Goal: Check status: Check status

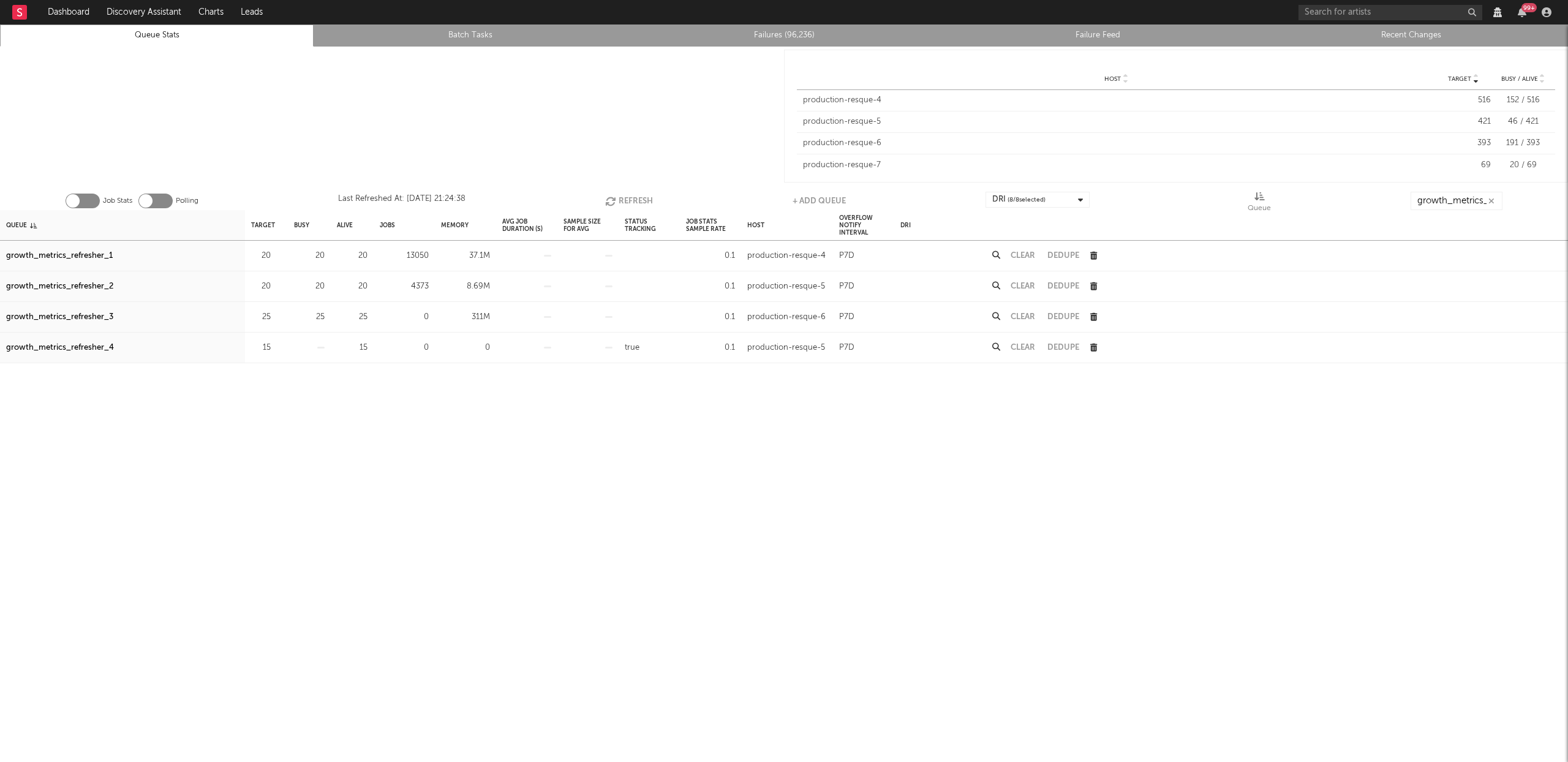
click at [628, 192] on button "Refresh" at bounding box center [629, 200] width 48 height 18
click at [626, 199] on button "Refresh" at bounding box center [629, 200] width 48 height 18
click at [94, 256] on div "growth_metrics_refresher_1" at bounding box center [59, 256] width 107 height 15
click at [93, 286] on div "growth_metrics_refresher_2" at bounding box center [59, 287] width 107 height 15
click at [94, 313] on div "growth_metrics_refresher_3" at bounding box center [59, 318] width 107 height 15
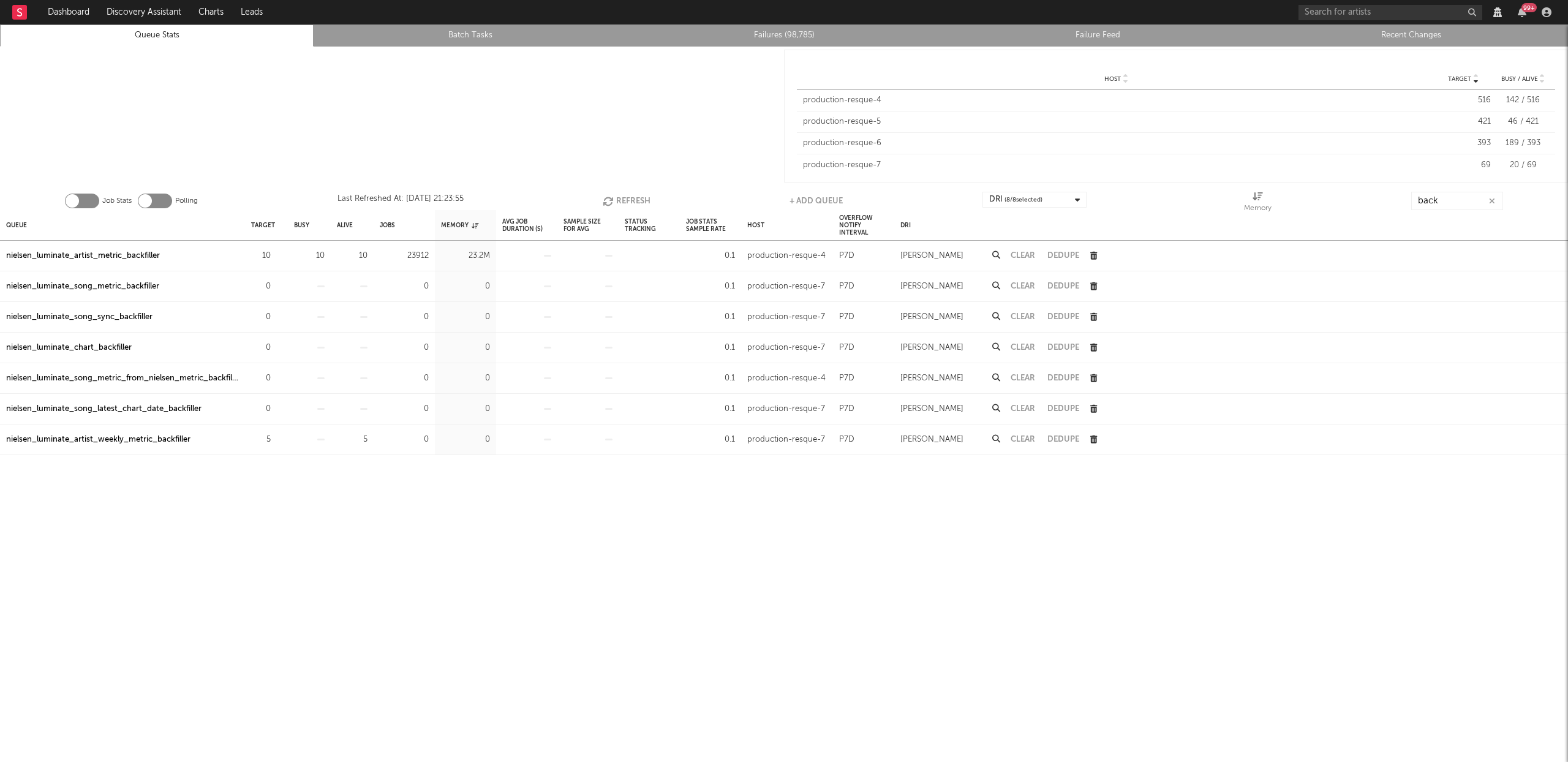
click at [631, 198] on button "Refresh" at bounding box center [626, 200] width 48 height 18
click at [147, 256] on div "nielsen_luminate_artist_metric_backfiller" at bounding box center [83, 256] width 154 height 15
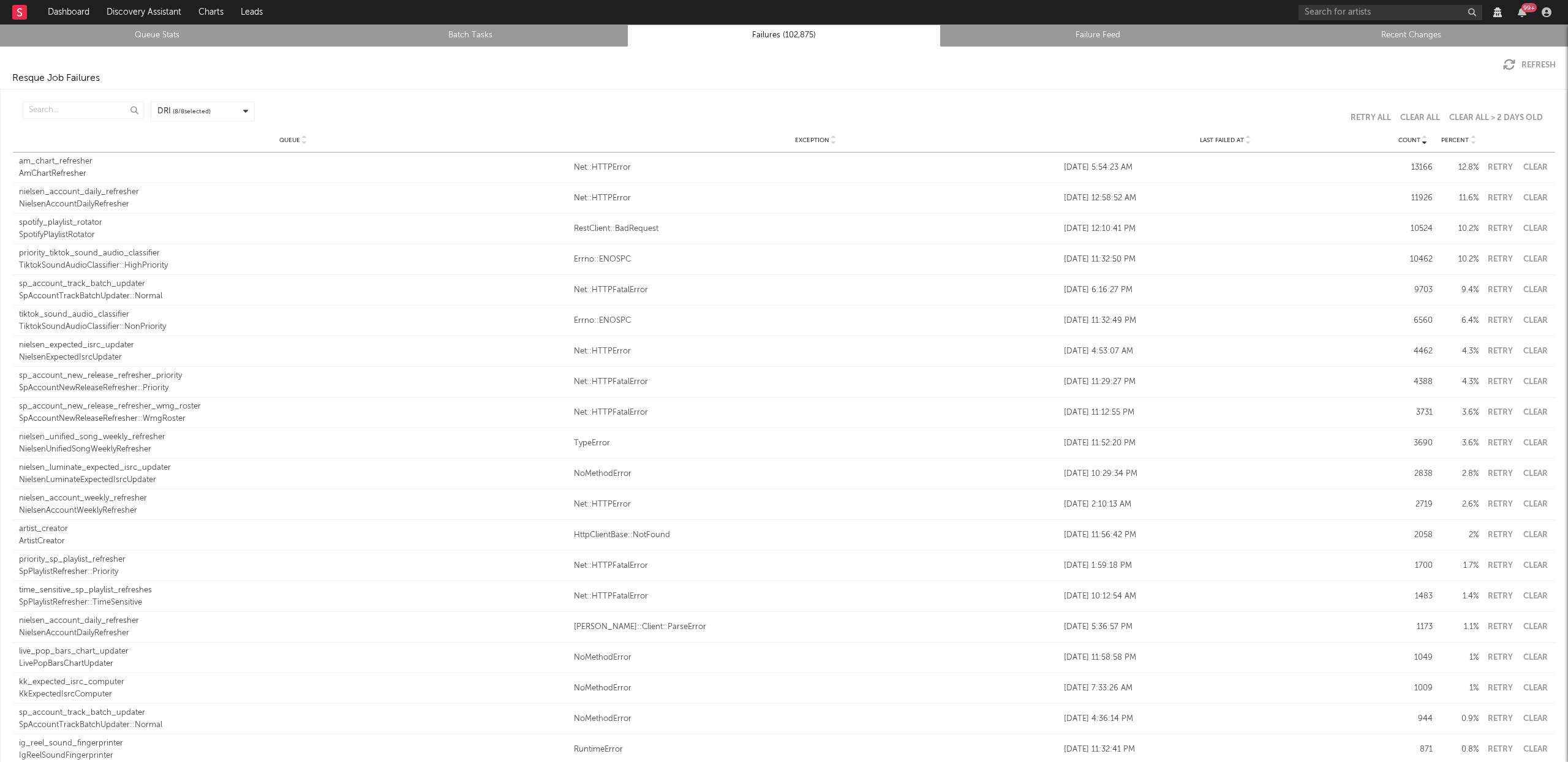
click at [1245, 141] on icon at bounding box center [1248, 142] width 6 height 5
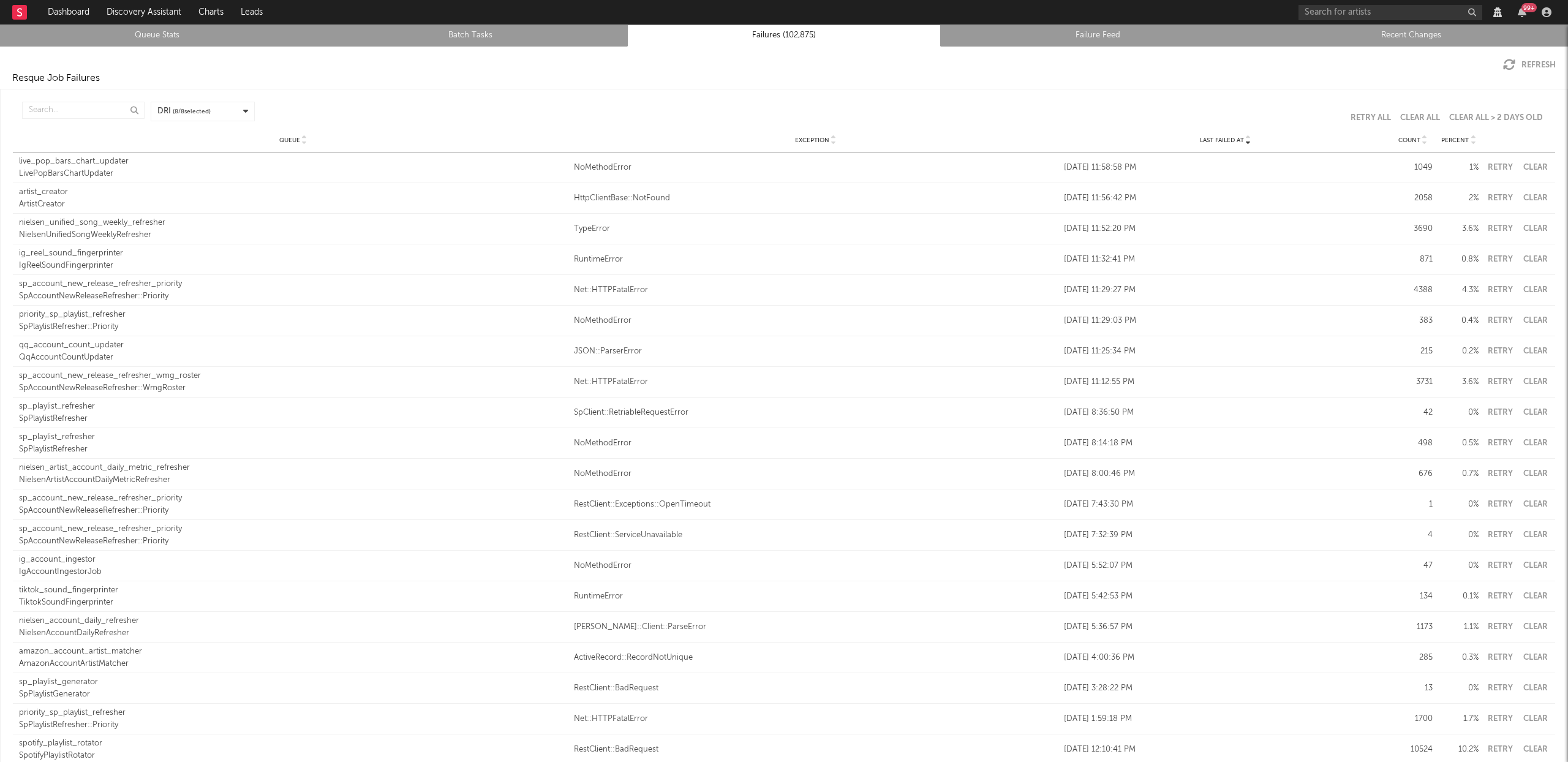
click at [1522, 168] on button "Clear" at bounding box center [1535, 167] width 27 height 8
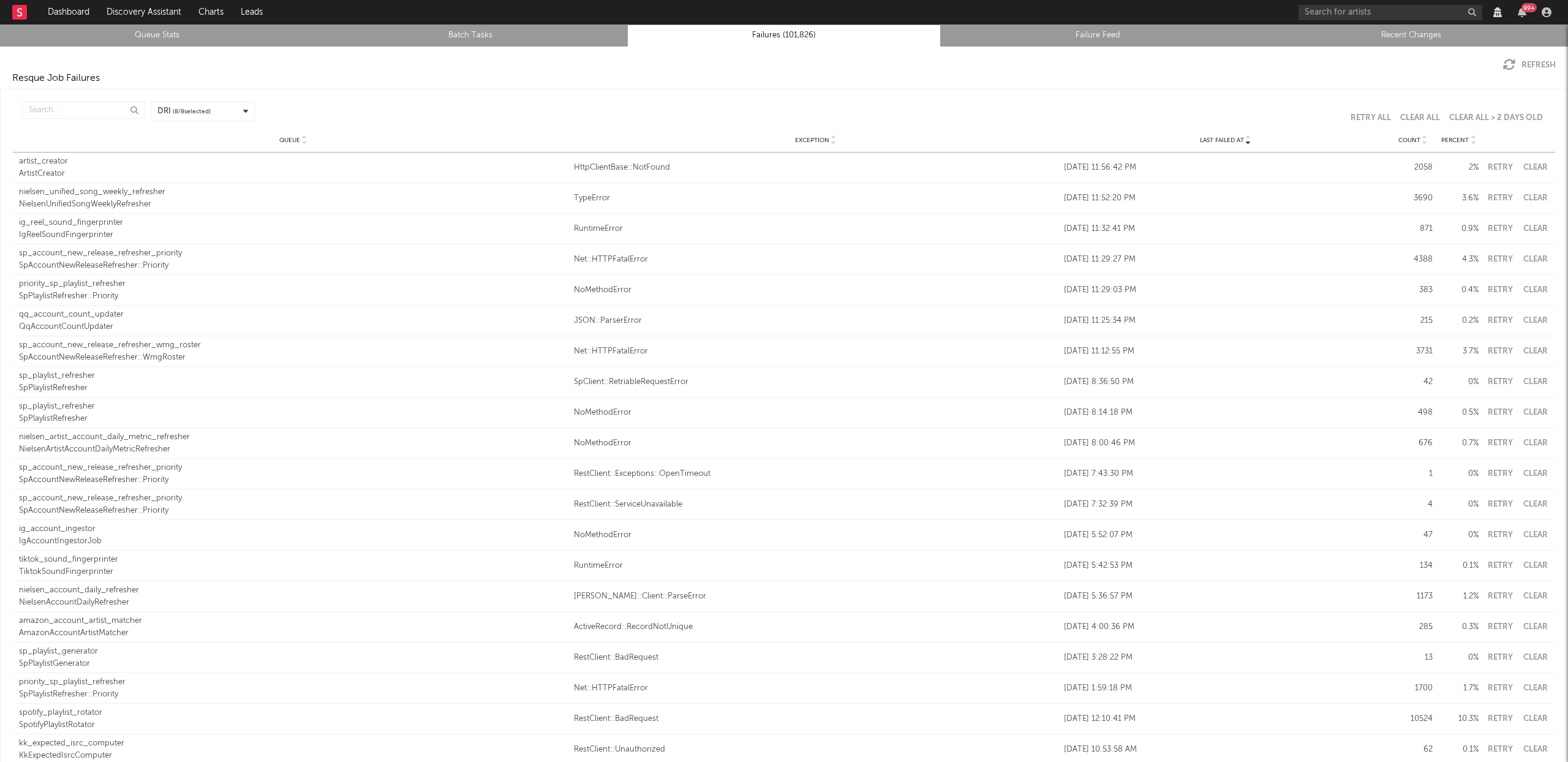
click at [52, 172] on div "ArtistCreator" at bounding box center [293, 174] width 549 height 13
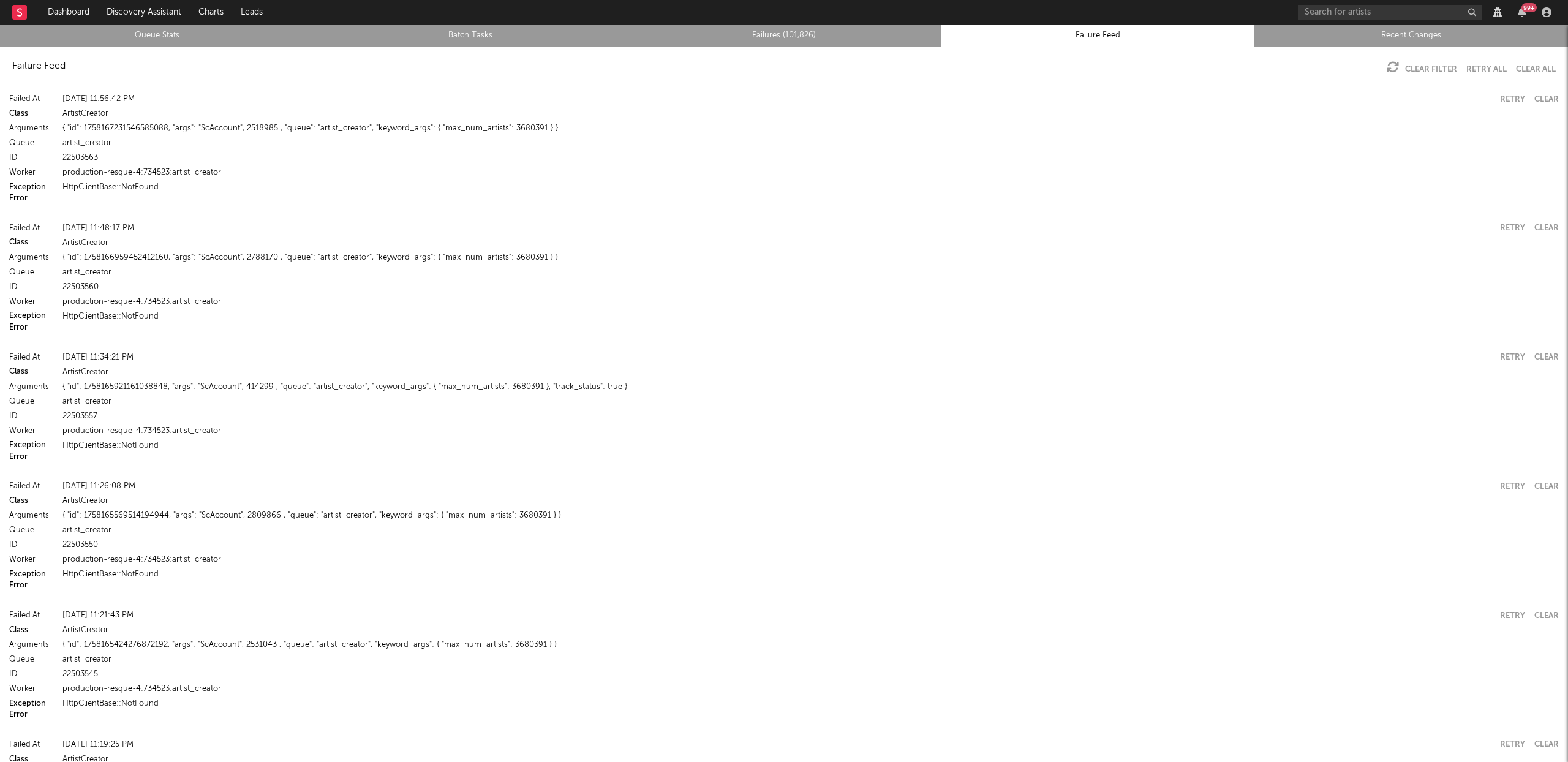
click at [14, 185] on link "Exception" at bounding box center [27, 187] width 37 height 8
click at [26, 201] on button "Error" at bounding box center [18, 198] width 18 height 8
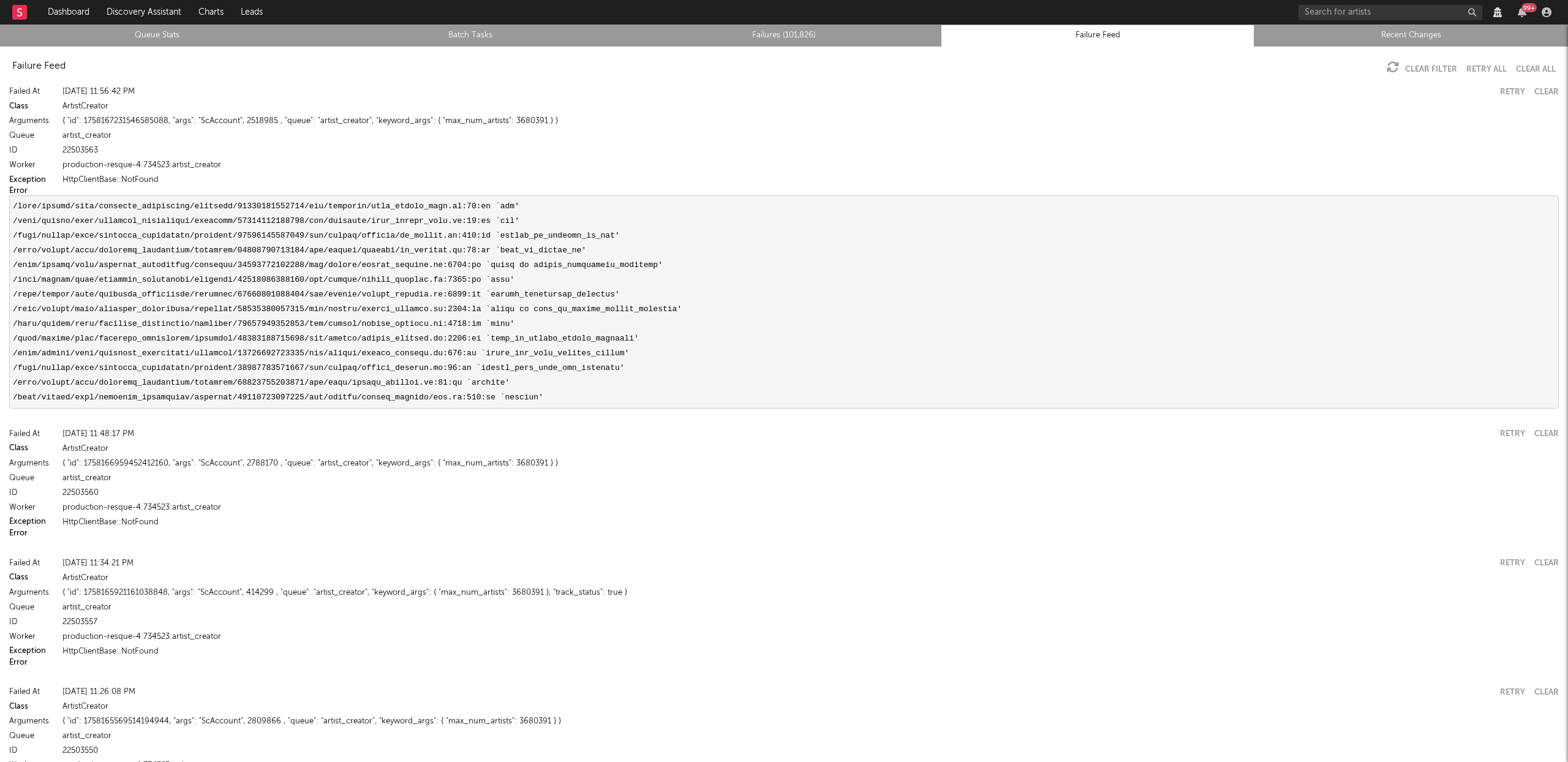
scroll to position [15, 0]
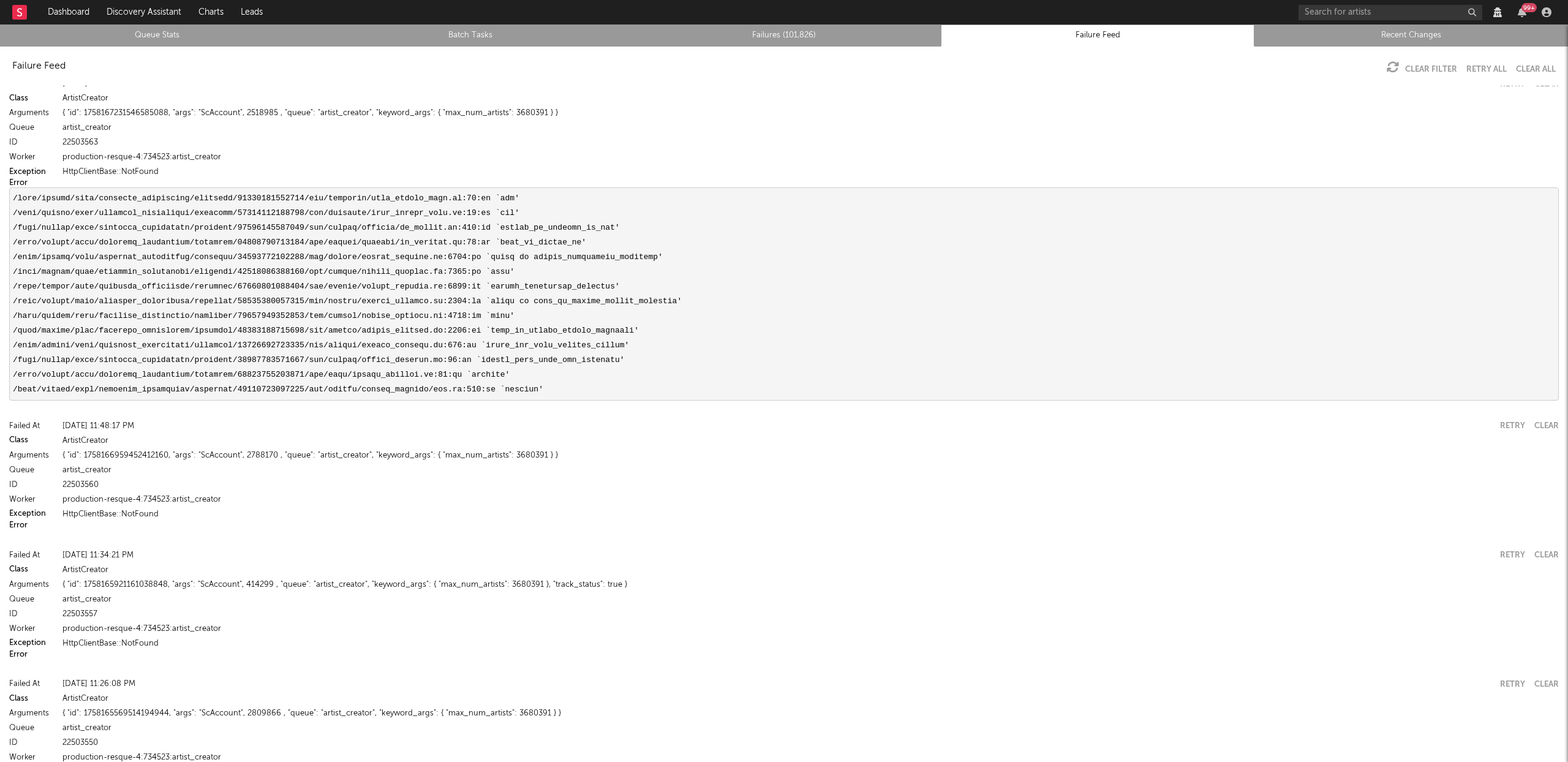
click at [20, 524] on button "Error" at bounding box center [18, 525] width 18 height 8
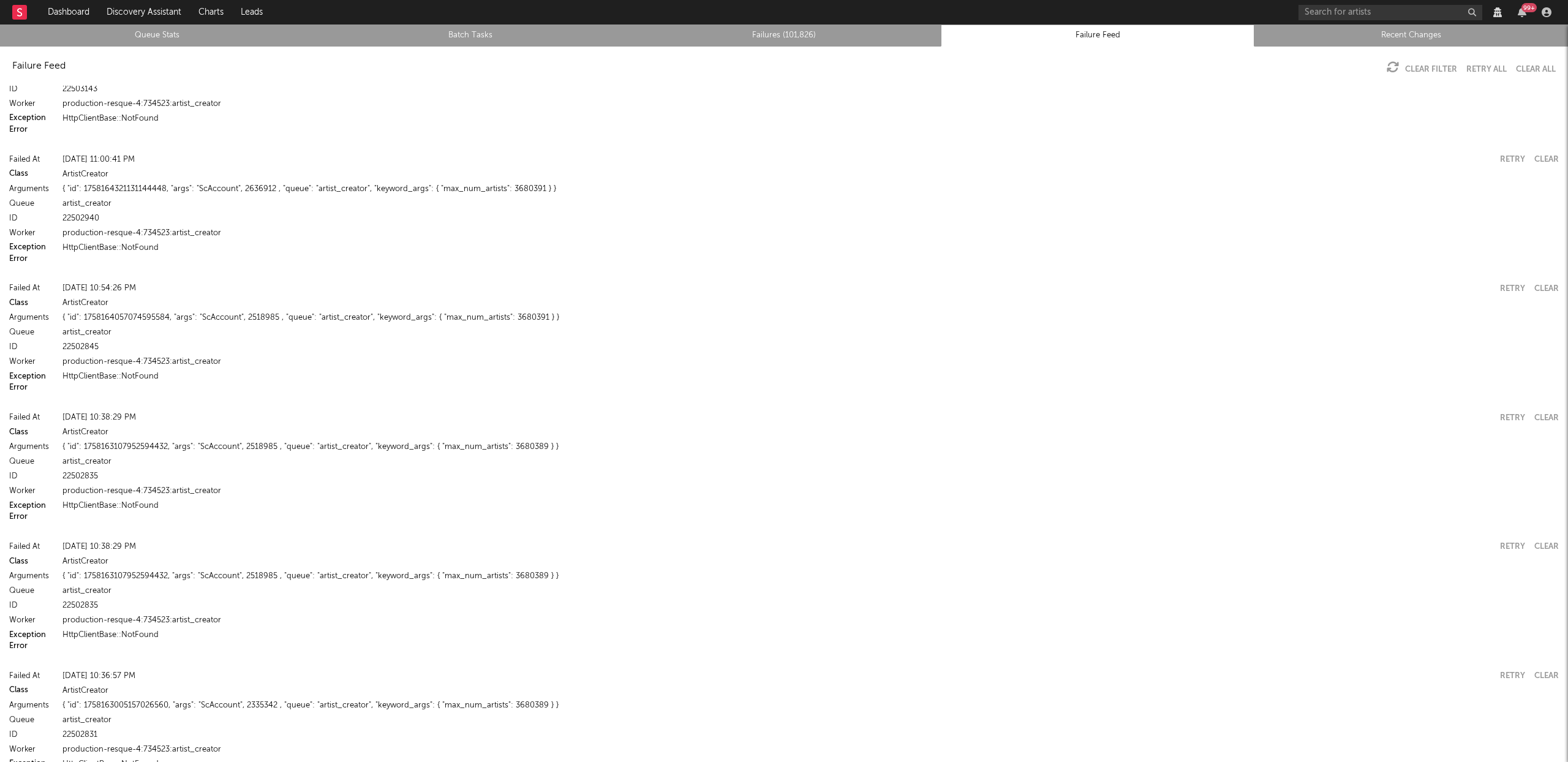
scroll to position [1278, 0]
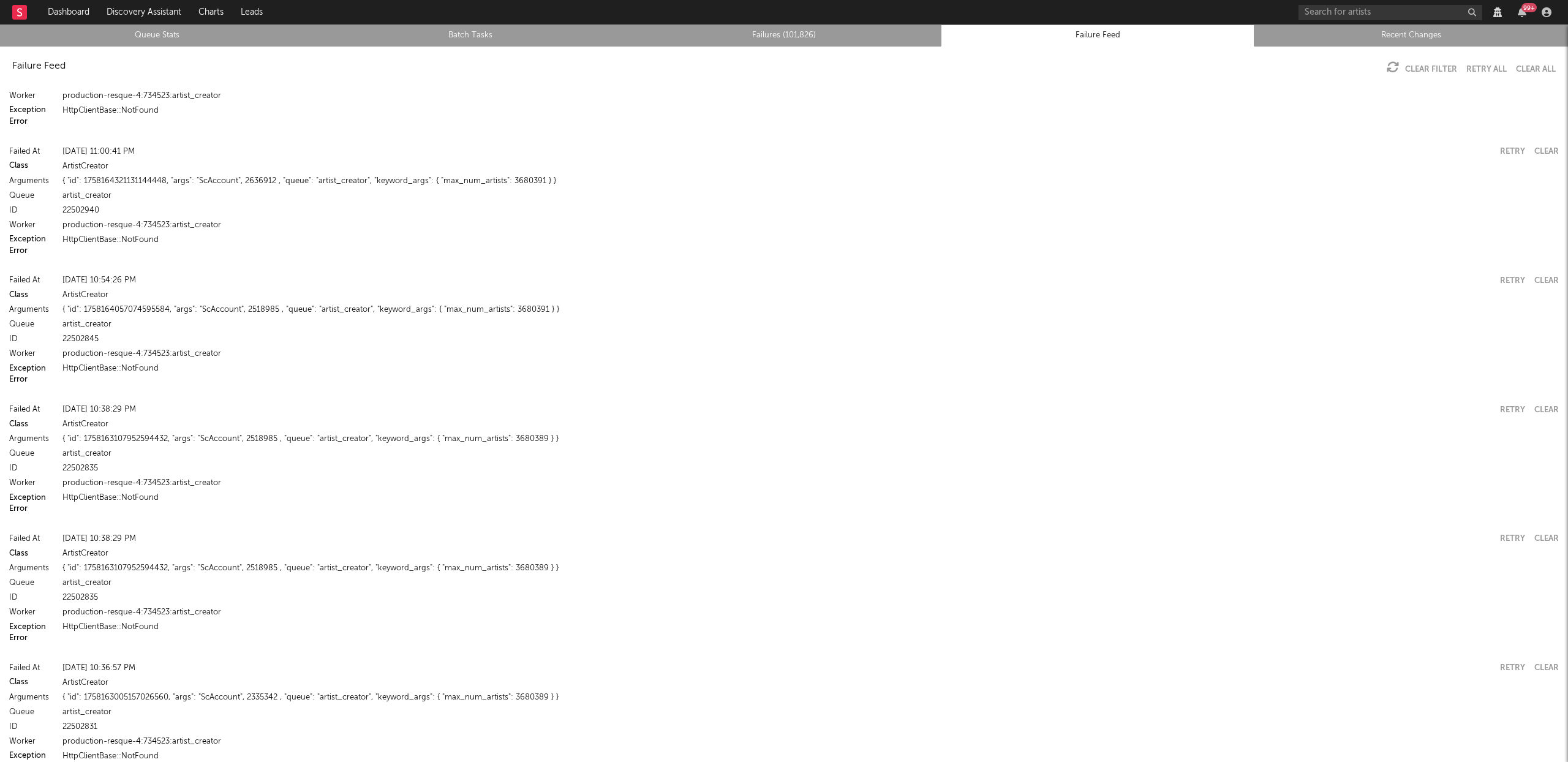
click at [25, 382] on button "Error" at bounding box center [18, 380] width 18 height 8
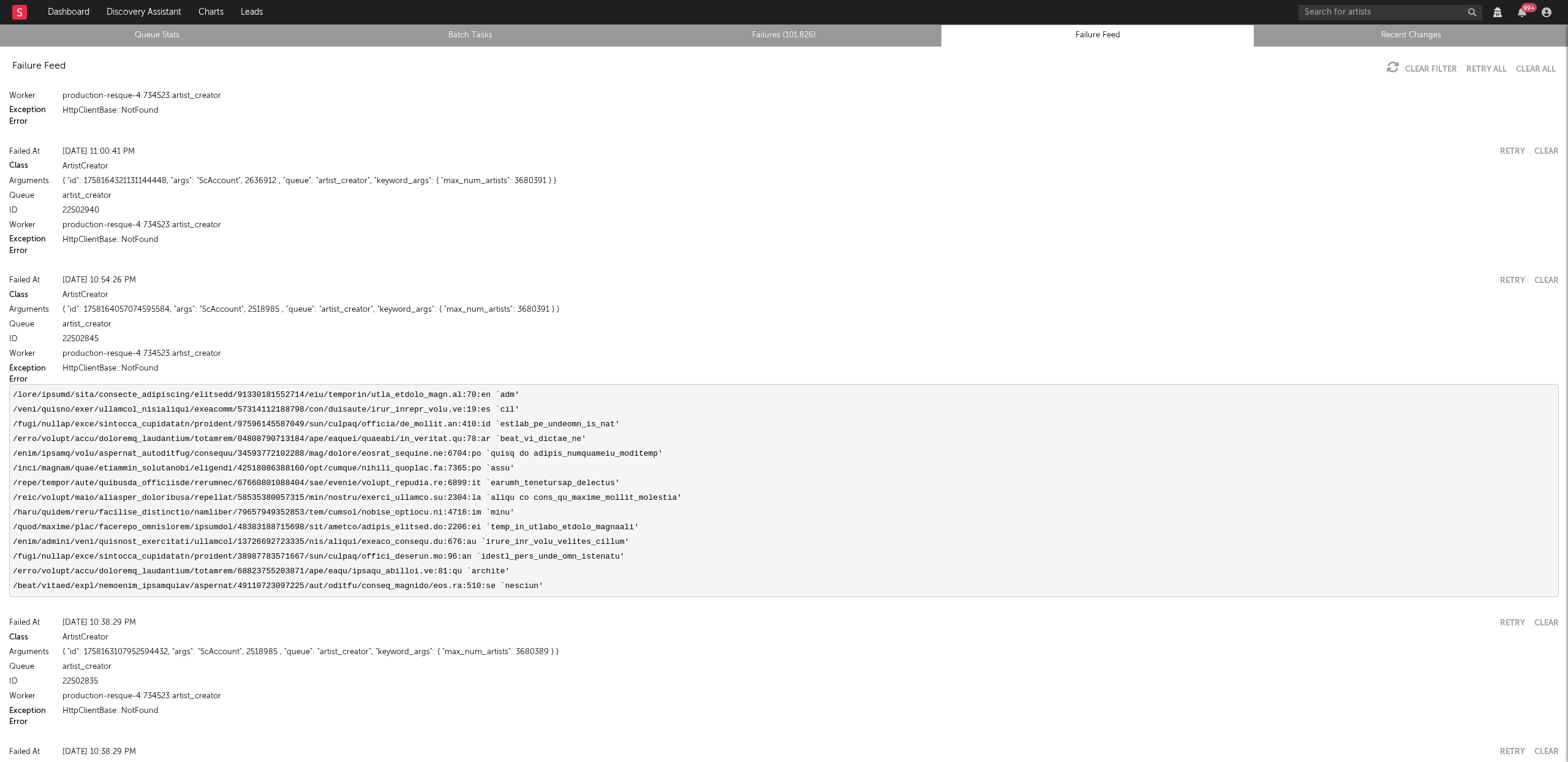
click at [808, 41] on link "Failures (101,826)" at bounding box center [783, 35] width 300 height 15
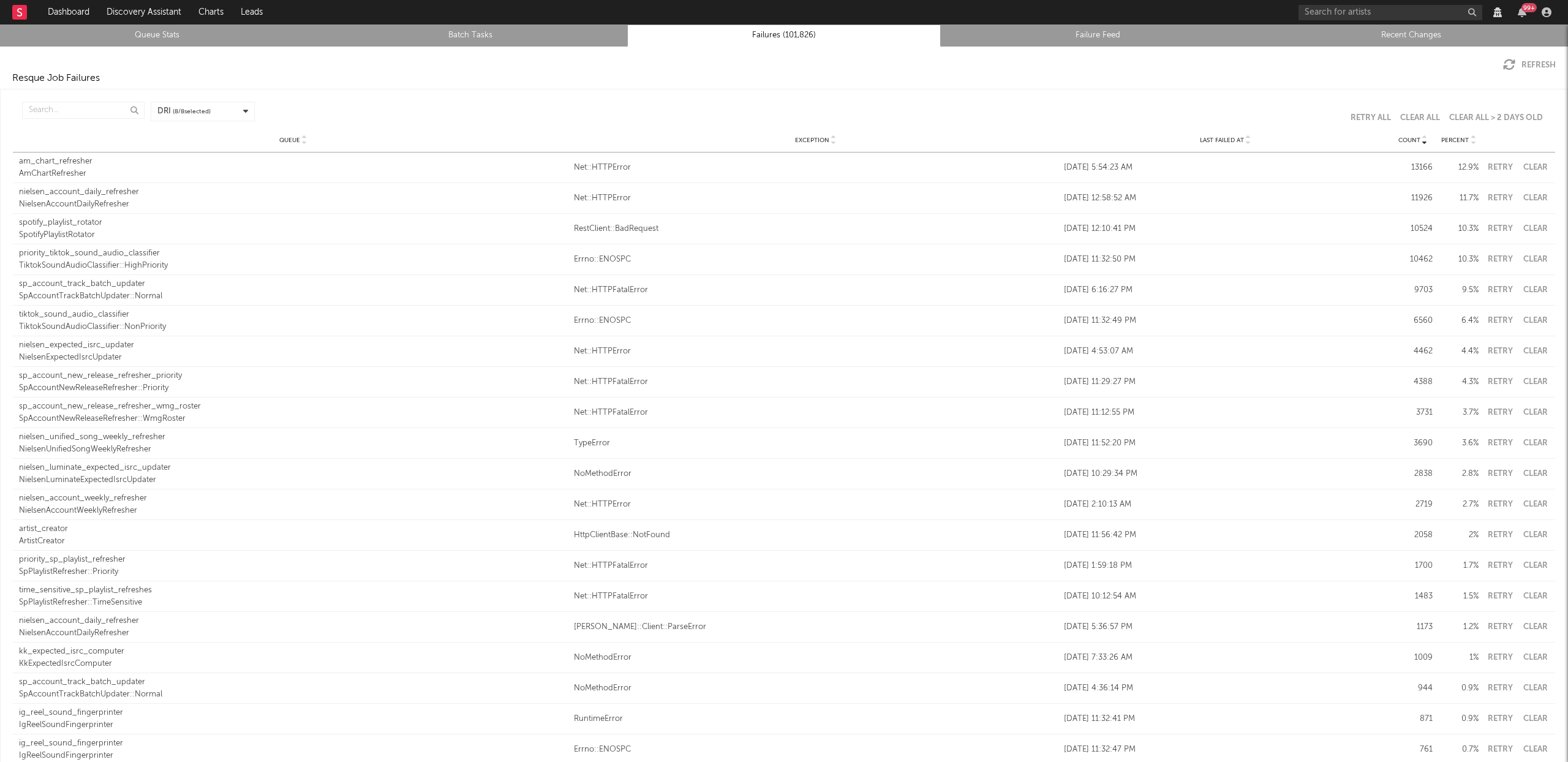
click at [1245, 141] on icon at bounding box center [1248, 142] width 6 height 5
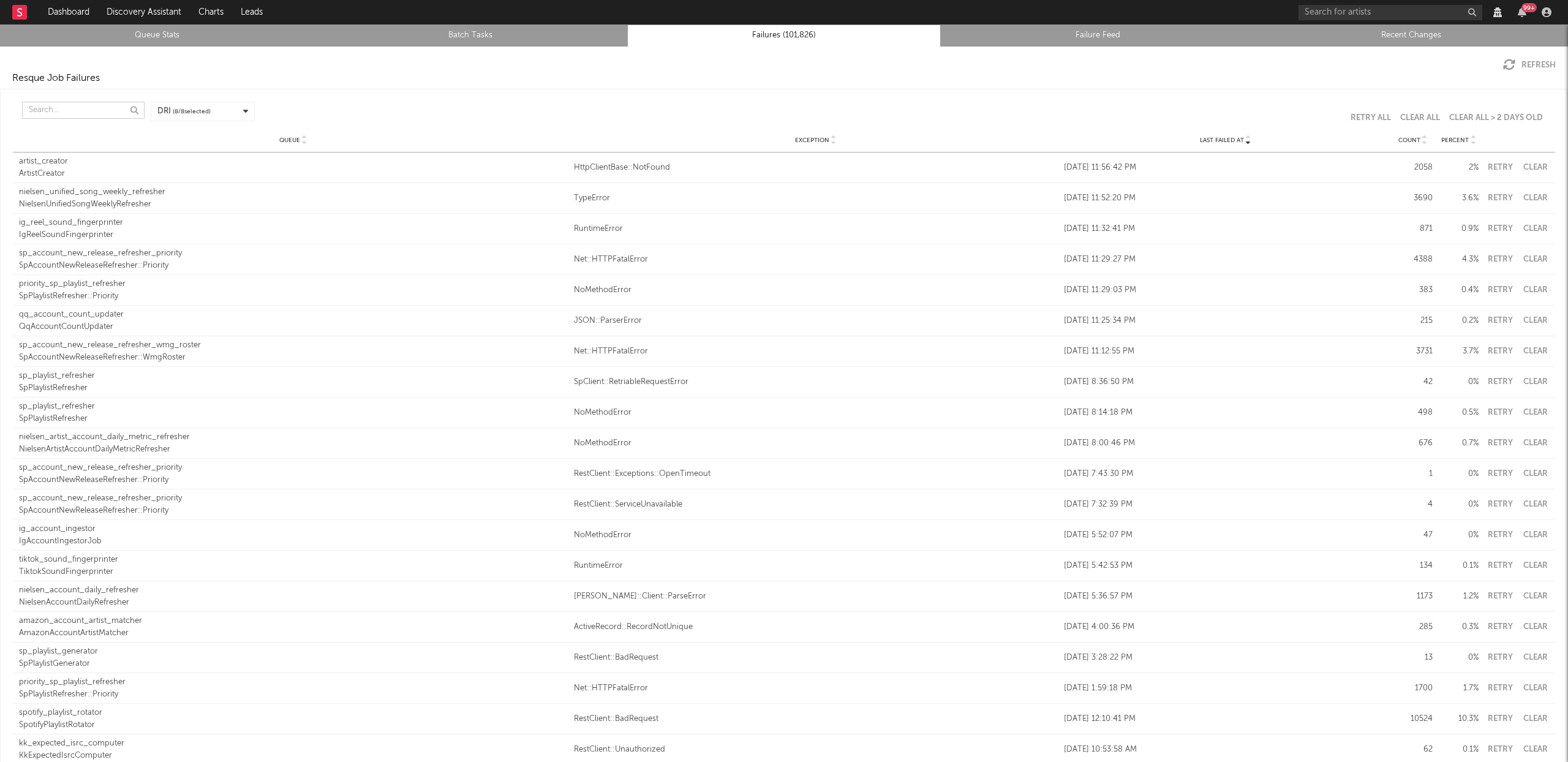
click at [35, 111] on input "text" at bounding box center [83, 110] width 122 height 17
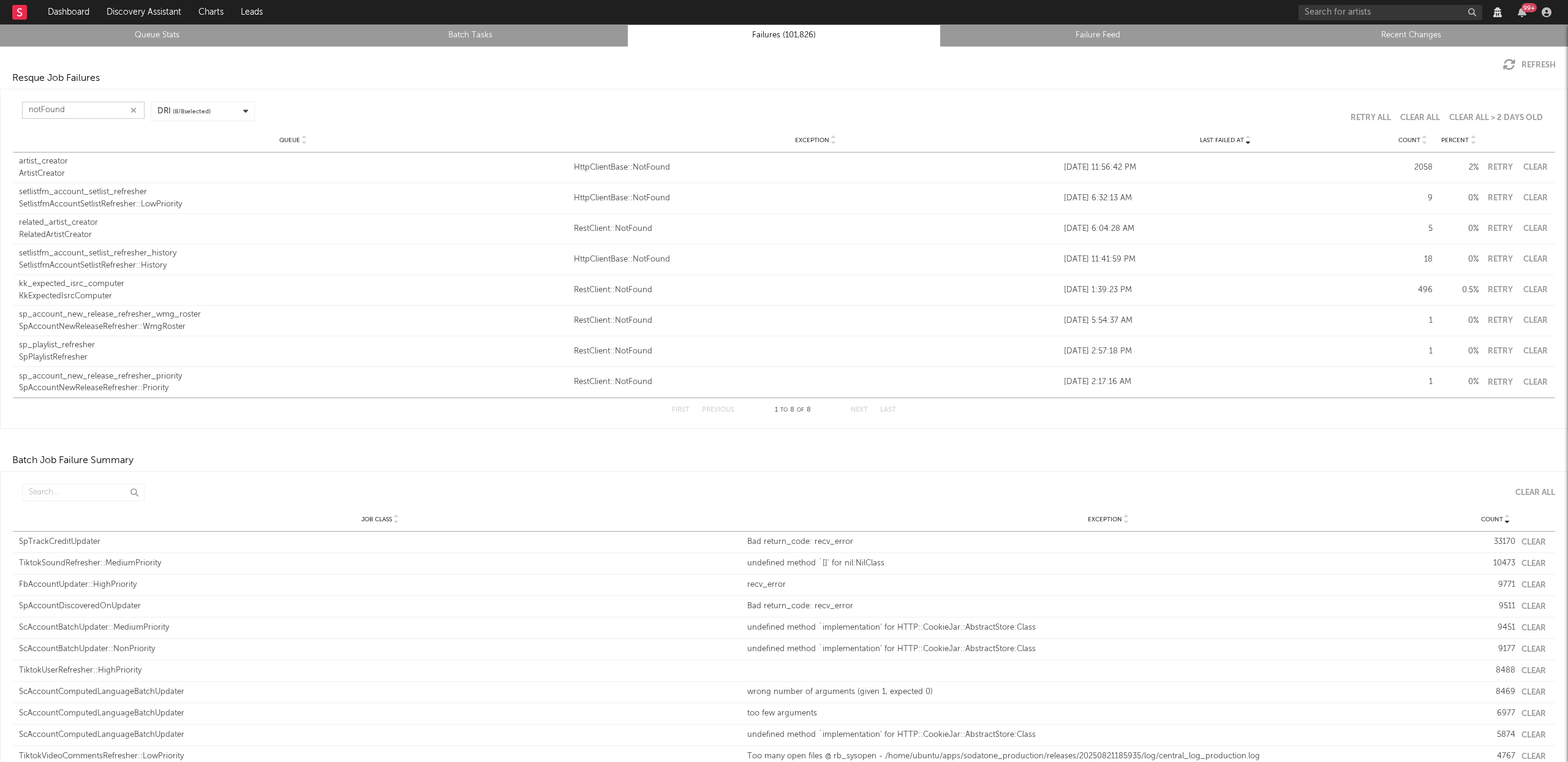
click at [1536, 194] on button "Clear" at bounding box center [1535, 198] width 27 height 8
type input "notFound"
click at [59, 231] on div "RelatedArtistCreator" at bounding box center [293, 235] width 549 height 13
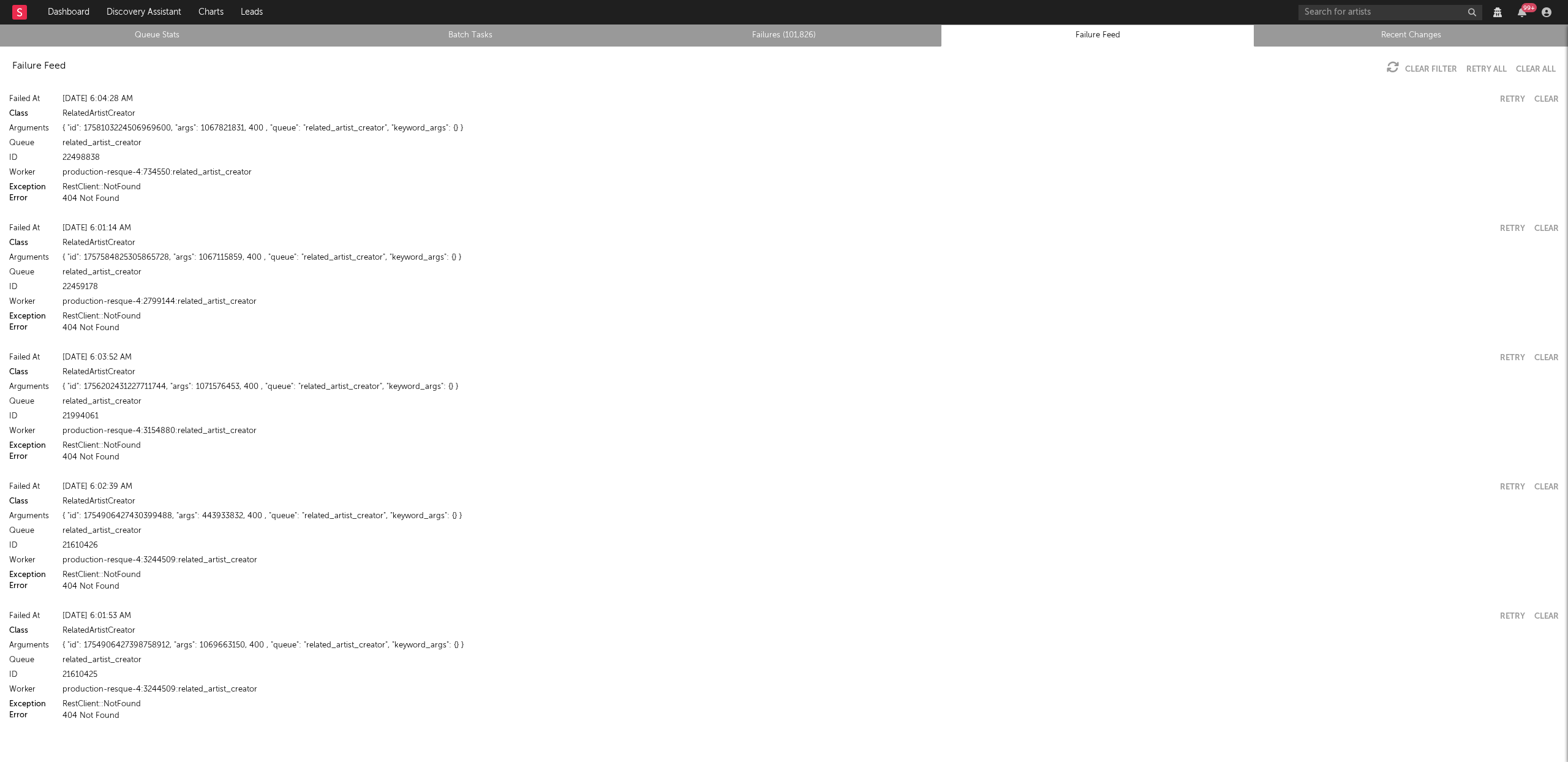
click at [20, 198] on button "Error" at bounding box center [18, 198] width 18 height 8
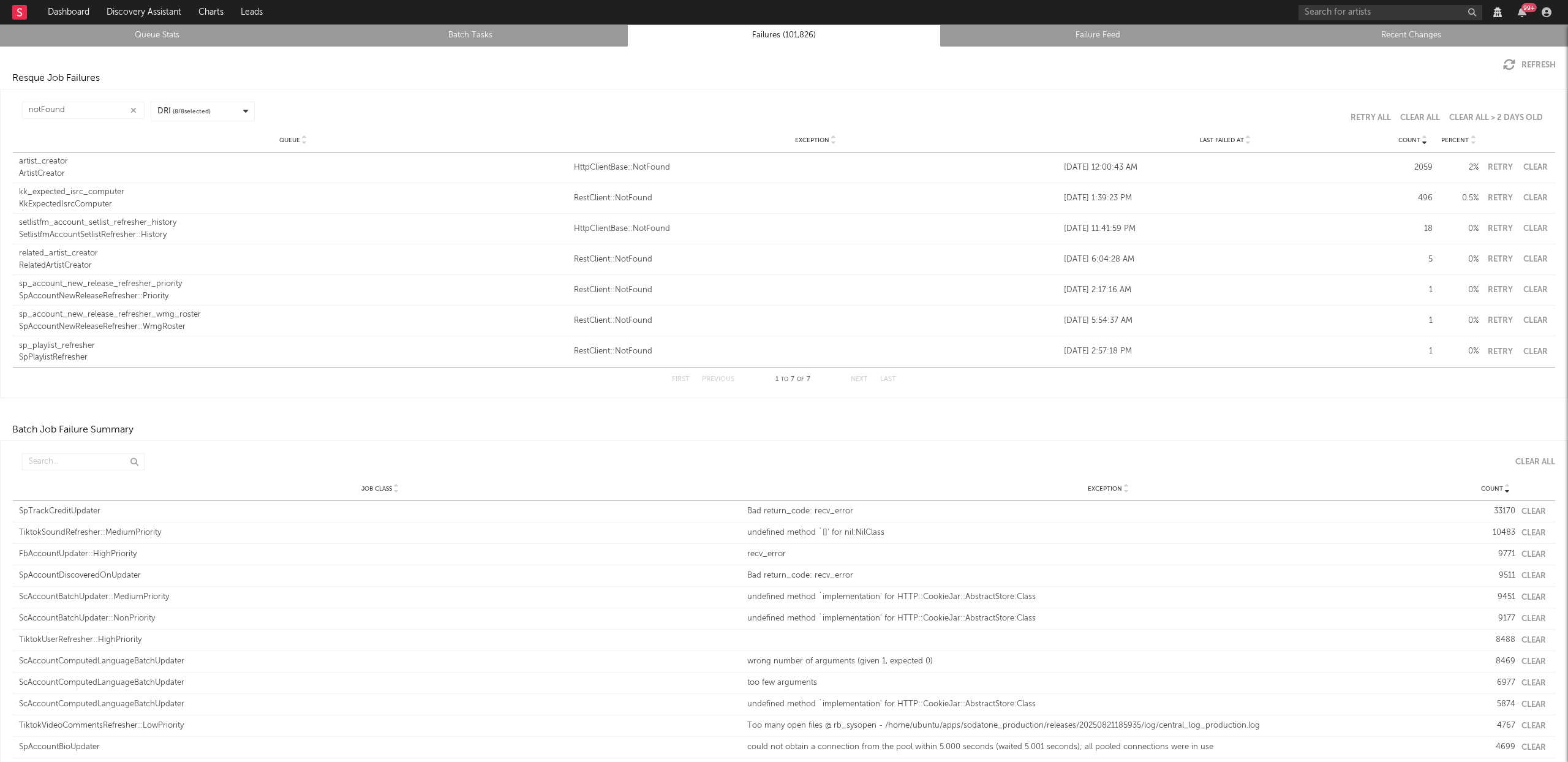
click at [1245, 141] on icon at bounding box center [1248, 142] width 6 height 5
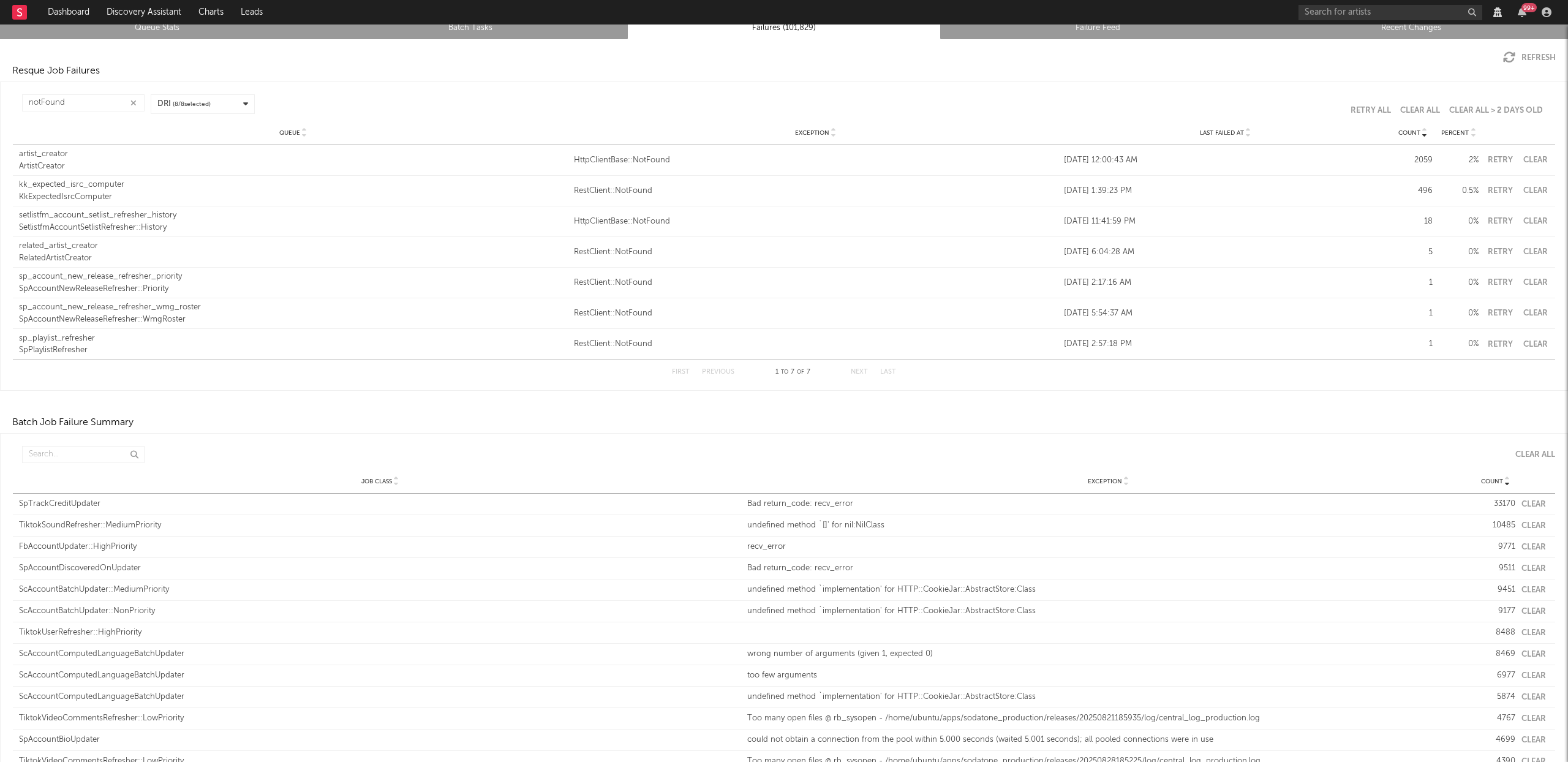
click at [1244, 133] on div at bounding box center [1247, 133] width 7 height 9
click at [32, 159] on div "artist_creator" at bounding box center [293, 154] width 549 height 13
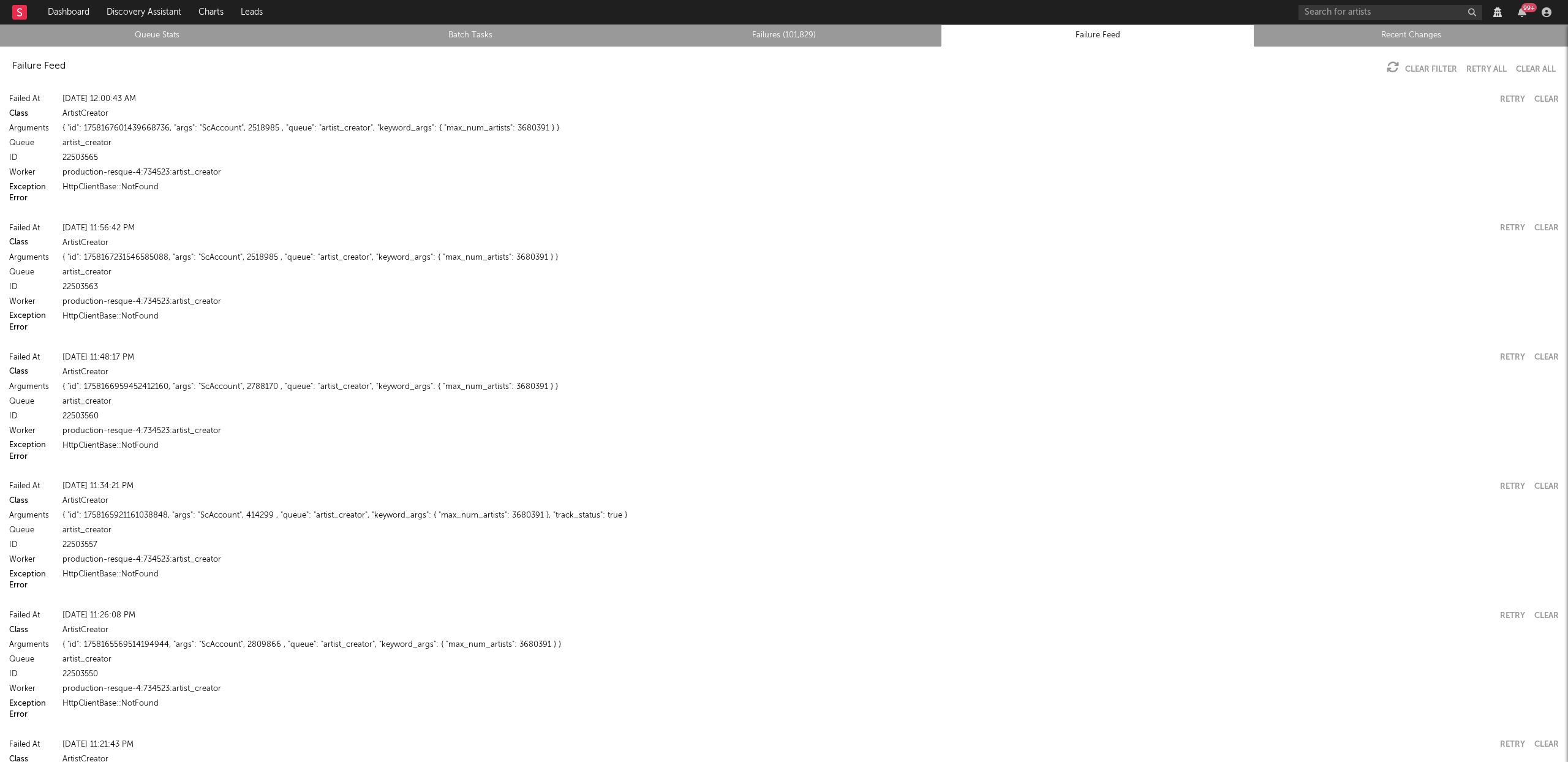
click at [14, 198] on button "Error" at bounding box center [18, 198] width 18 height 8
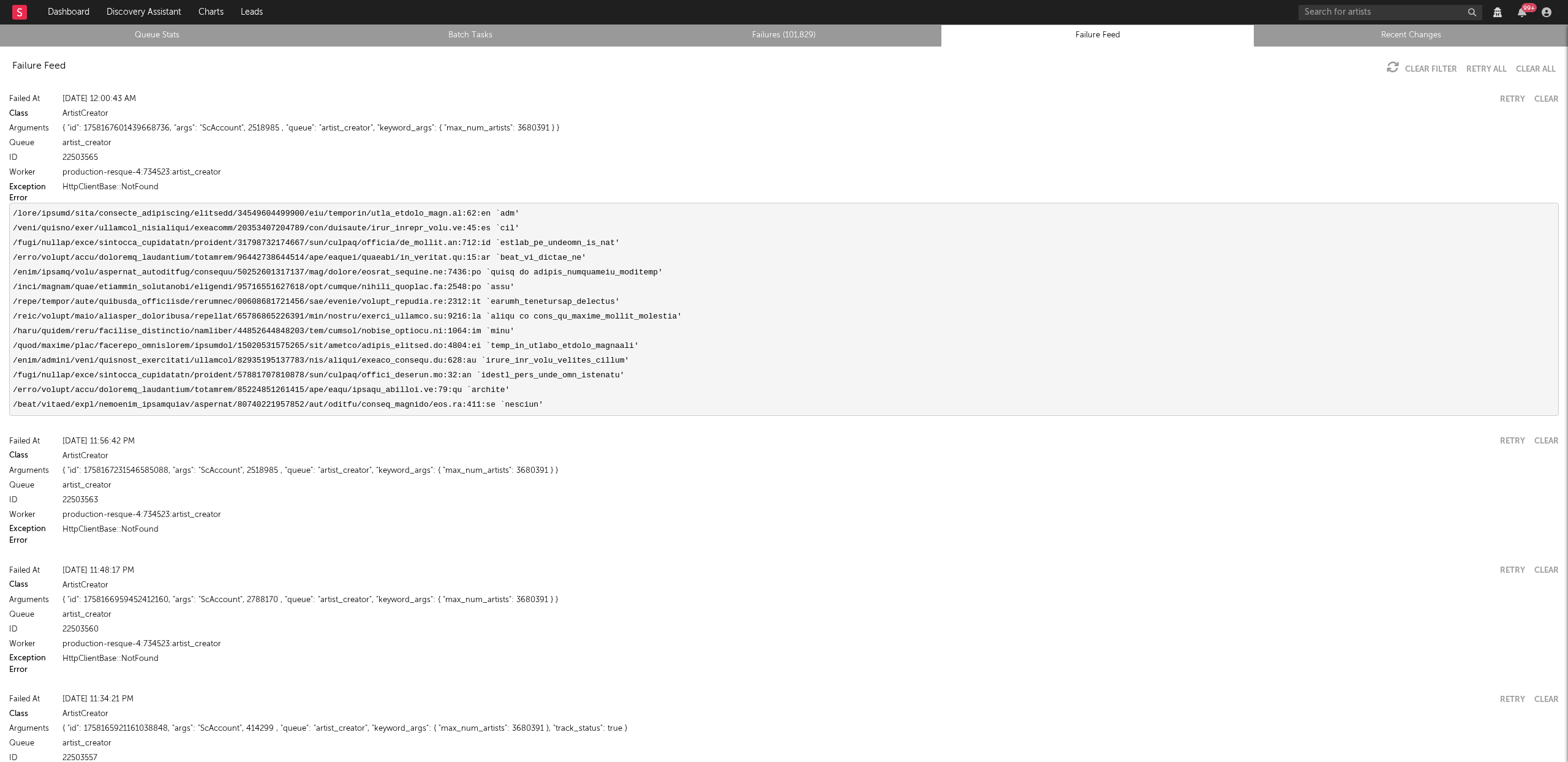
click at [154, 37] on link "Queue Stats" at bounding box center [156, 35] width 300 height 15
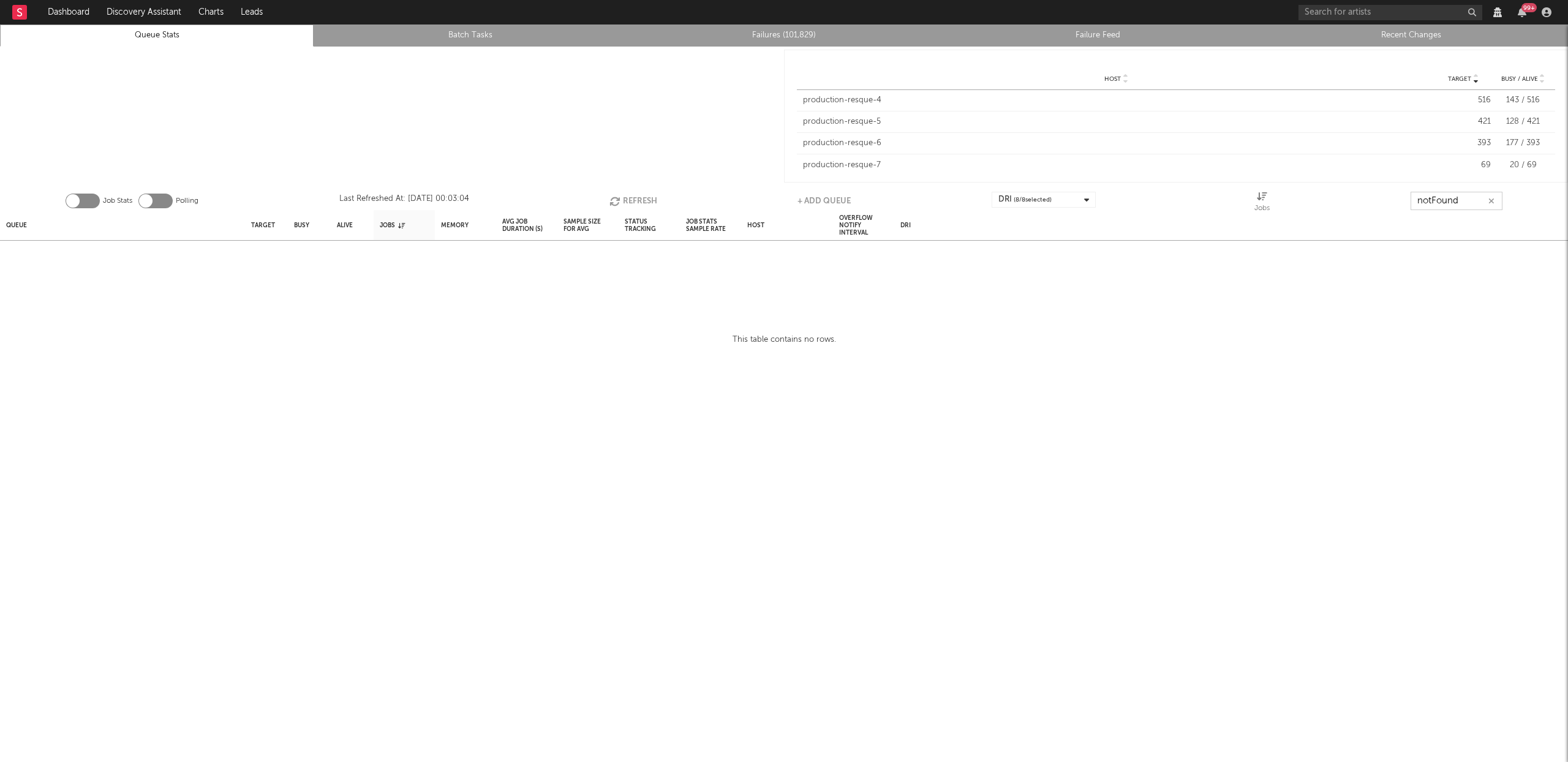
click at [1483, 198] on input "notFound" at bounding box center [1456, 200] width 92 height 18
click at [637, 197] on button "Refresh" at bounding box center [633, 200] width 48 height 18
click at [622, 198] on button "Refresh" at bounding box center [633, 200] width 48 height 18
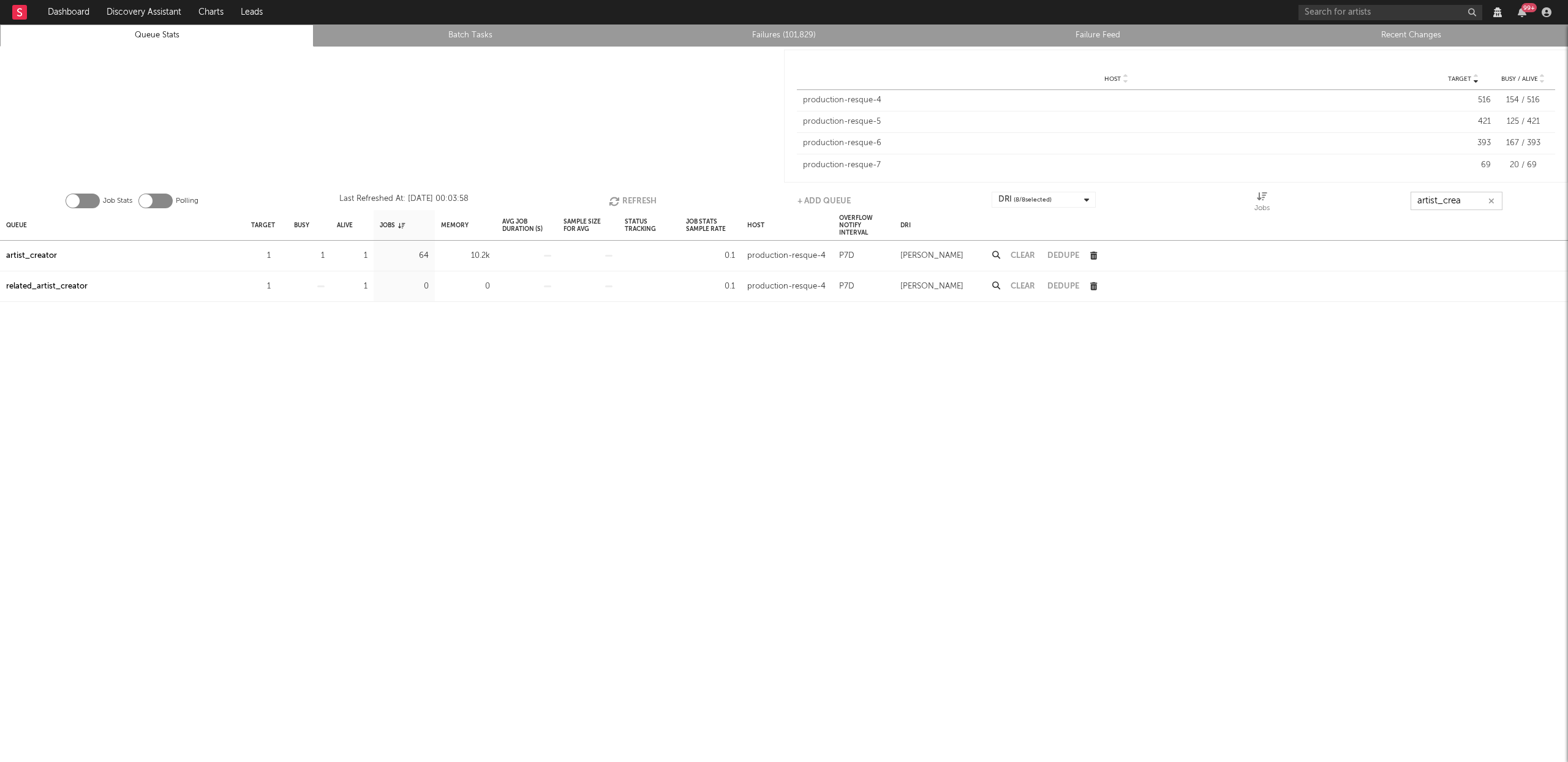
type input "artist_crea"
click at [41, 257] on div "artist_creator" at bounding box center [31, 256] width 51 height 15
click at [629, 199] on button "Refresh" at bounding box center [632, 200] width 48 height 18
click at [47, 258] on div "artist_creator" at bounding box center [31, 256] width 51 height 15
click at [631, 197] on button "Refresh" at bounding box center [632, 200] width 48 height 18
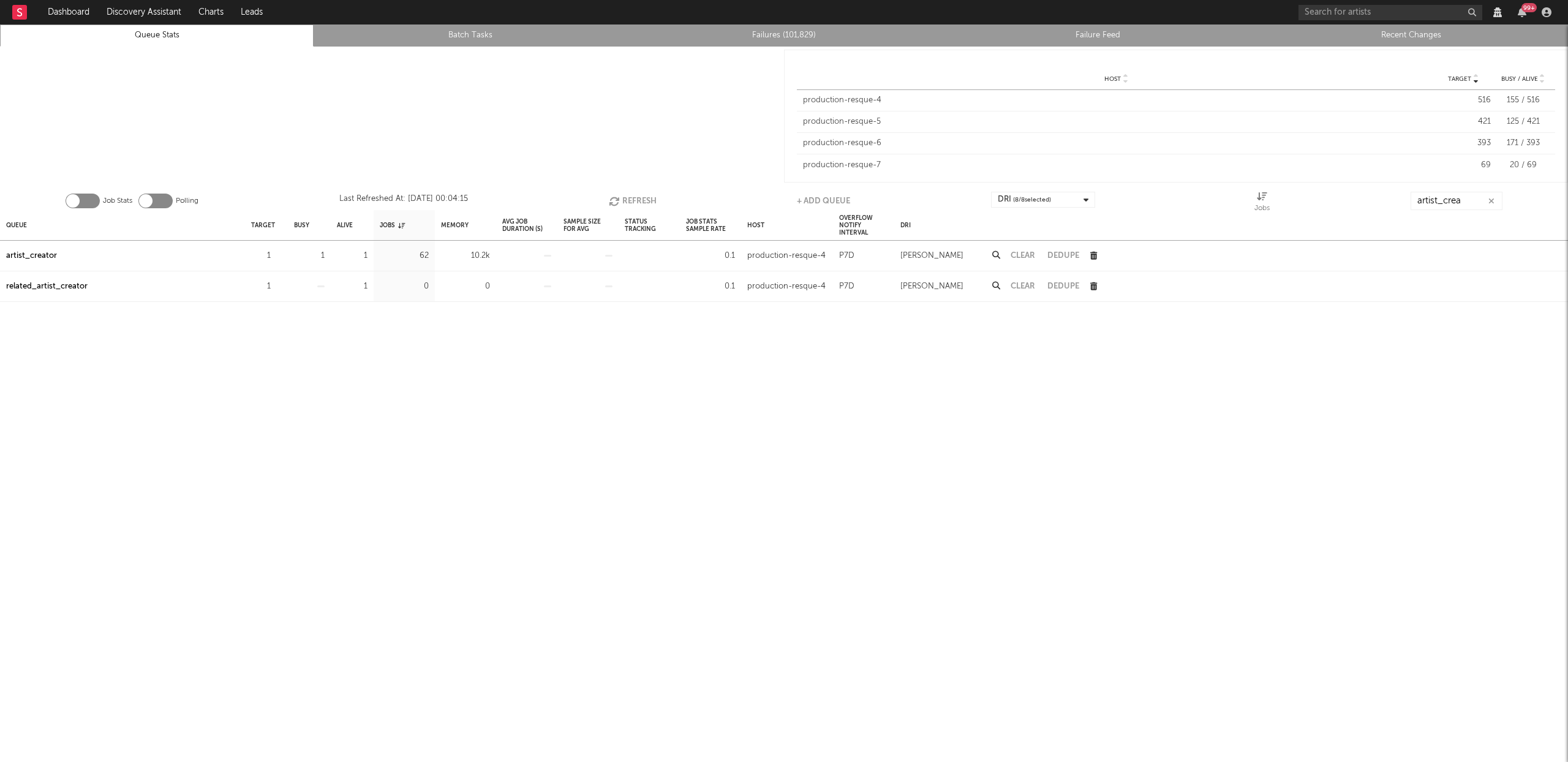
click at [802, 31] on link "Failures (101,829)" at bounding box center [783, 35] width 300 height 15
